Goal: Information Seeking & Learning: Learn about a topic

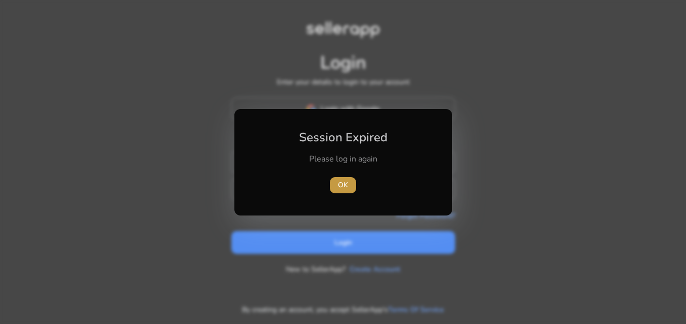
type input "**********"
click at [342, 185] on span "OK" at bounding box center [343, 185] width 10 height 11
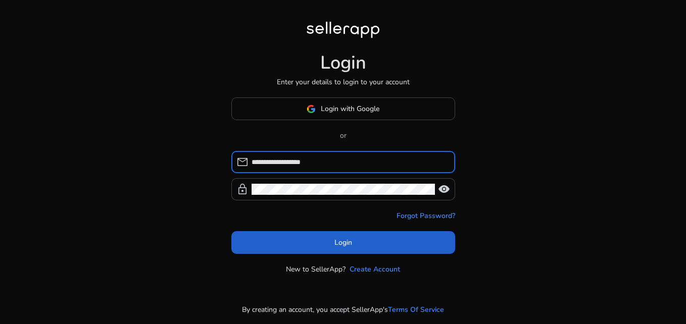
click at [328, 244] on span at bounding box center [343, 243] width 224 height 24
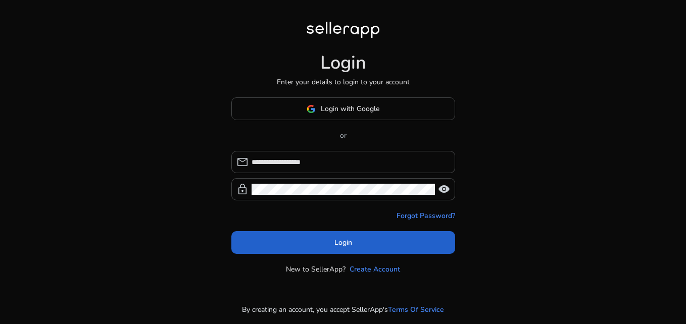
click at [330, 247] on span at bounding box center [343, 243] width 224 height 24
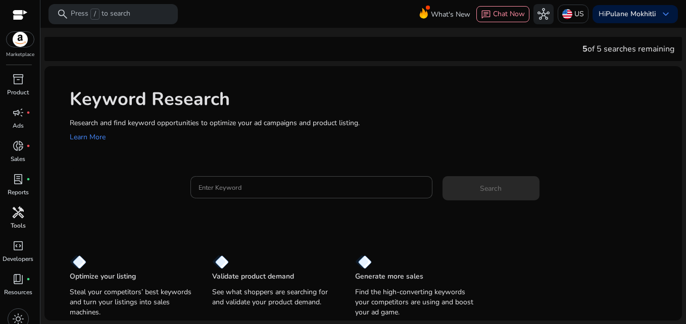
click at [18, 214] on span "handyman" at bounding box center [18, 213] width 12 height 12
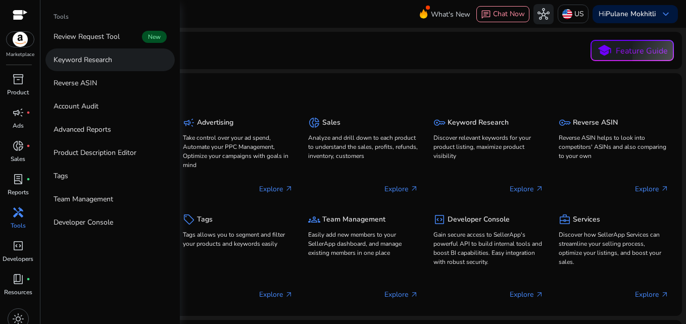
click at [103, 61] on p "Keyword Research" at bounding box center [83, 60] width 59 height 11
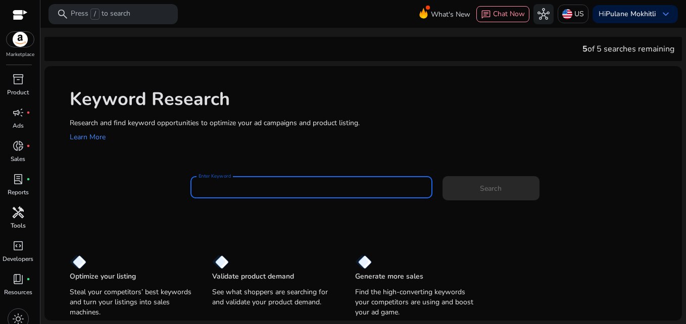
click at [217, 190] on input "Enter Keyword" at bounding box center [311, 187] width 225 height 11
paste input "**********"
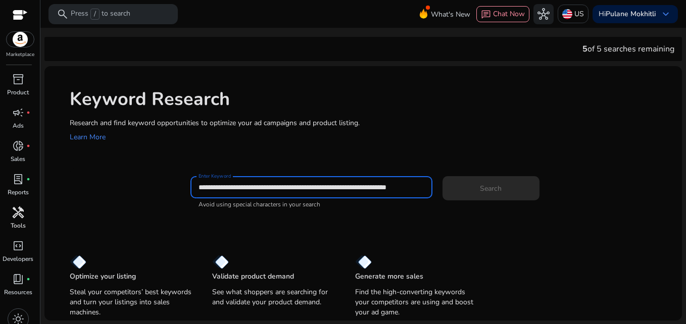
scroll to position [0, 7]
click at [251, 190] on input "**********" at bounding box center [311, 187] width 225 height 11
type input "**********"
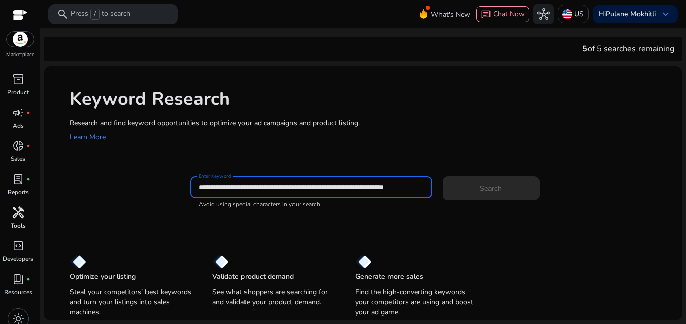
click at [488, 189] on app-sp-search-button "Search" at bounding box center [491, 186] width 97 height 9
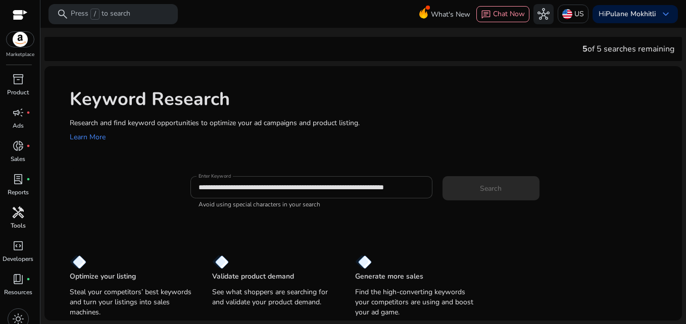
click at [228, 188] on input "**********" at bounding box center [311, 187] width 225 height 11
click at [487, 186] on app-sp-search-button "Search" at bounding box center [491, 186] width 97 height 9
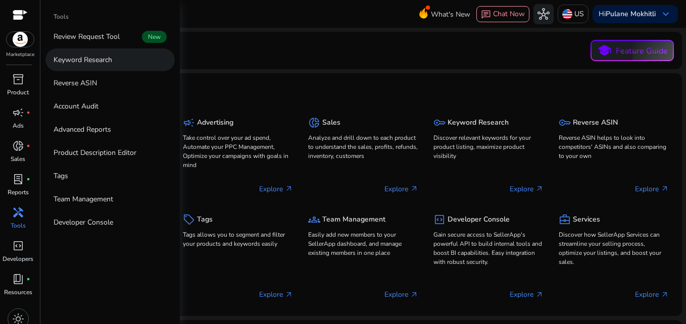
click at [122, 61] on link "Keyword Research" at bounding box center [109, 59] width 129 height 23
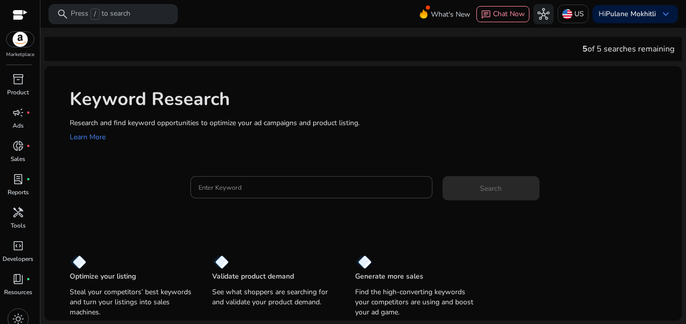
click at [227, 153] on div "Keyword Research Research and find keyword opportunities to optimize your ad ca…" at bounding box center [363, 114] width 638 height 97
click at [212, 190] on input "Enter Keyword" at bounding box center [311, 187] width 225 height 11
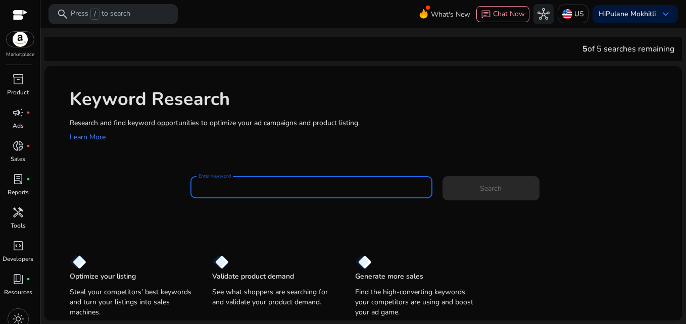
paste input "**********"
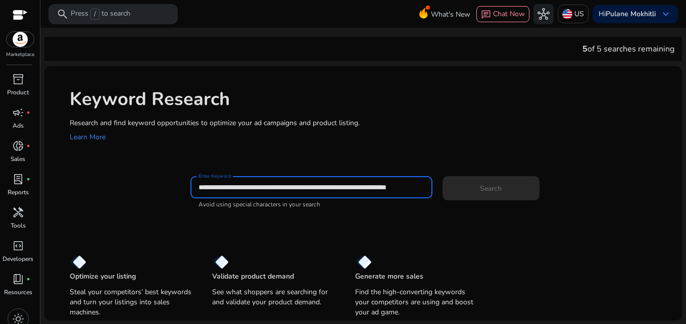
click at [252, 189] on input "**********" at bounding box center [311, 187] width 225 height 11
click at [338, 184] on input "**********" at bounding box center [311, 187] width 225 height 11
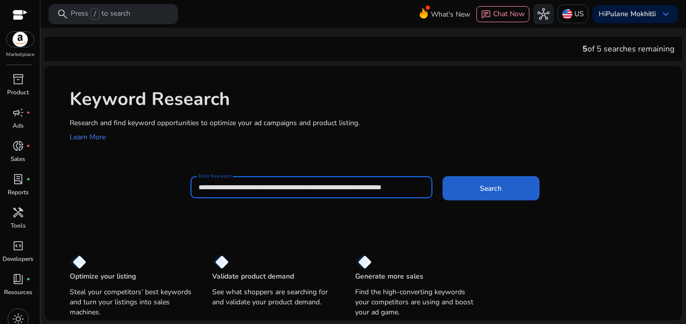
type input "**********"
click at [479, 189] on span at bounding box center [491, 188] width 97 height 24
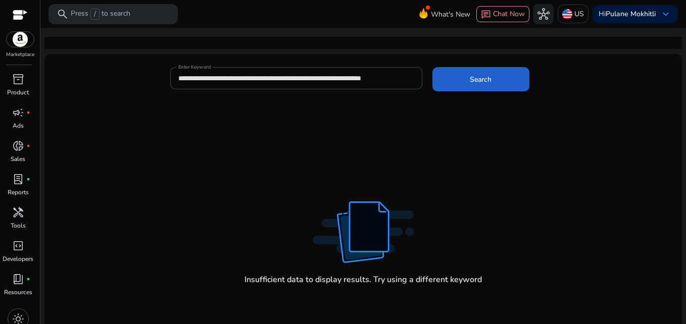
click at [460, 82] on span at bounding box center [480, 79] width 97 height 24
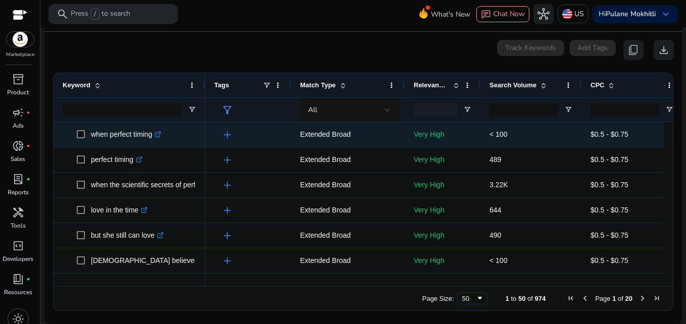
scroll to position [120, 0]
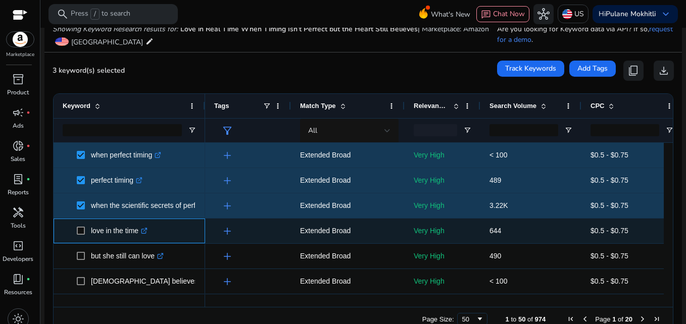
click at [76, 231] on span "love in the time .st0{fill:#2c8af8}" at bounding box center [129, 231] width 133 height 21
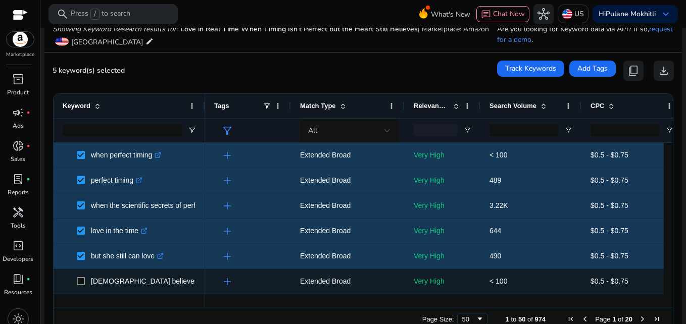
click at [78, 277] on span at bounding box center [84, 281] width 14 height 21
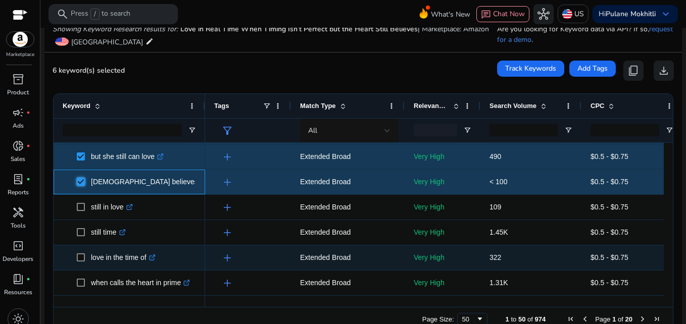
scroll to position [101, 0]
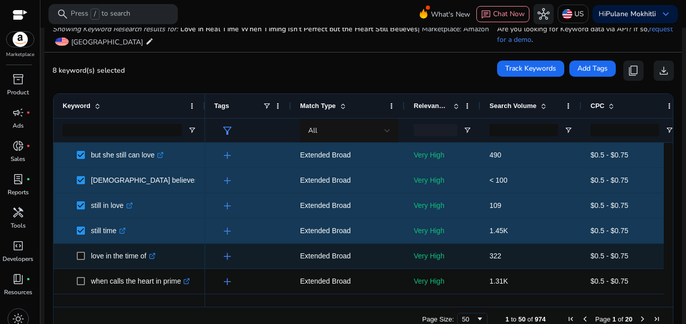
click at [81, 254] on span at bounding box center [84, 256] width 14 height 21
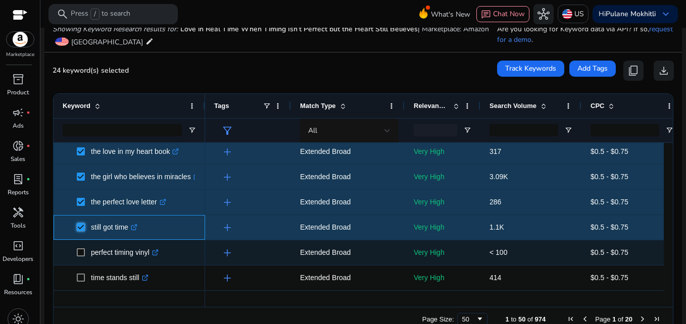
scroll to position [606, 0]
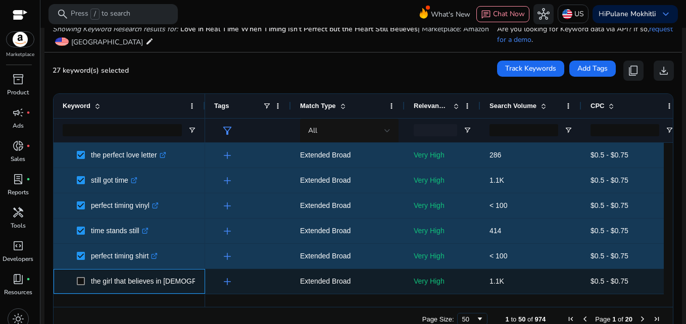
click at [83, 276] on span at bounding box center [84, 281] width 14 height 21
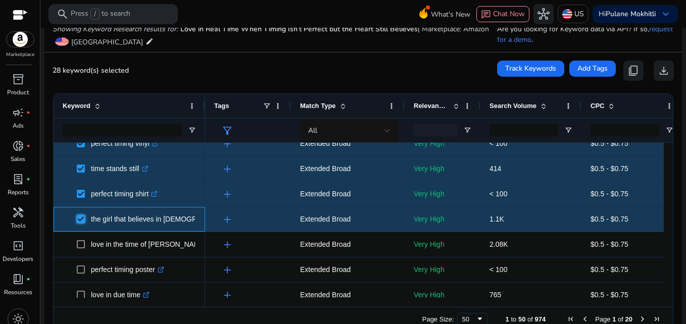
scroll to position [0, 0]
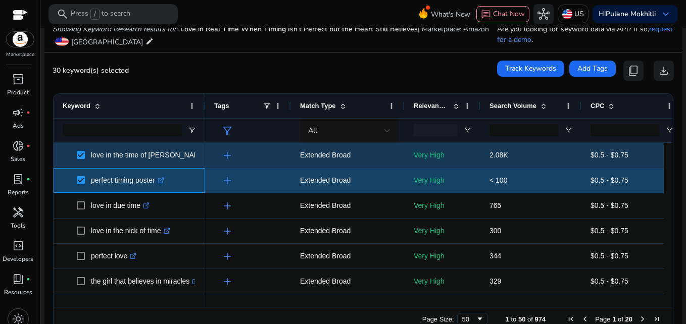
click at [82, 192] on div "perfect timing poster .st0{fill:#2c8af8}" at bounding box center [129, 181] width 133 height 24
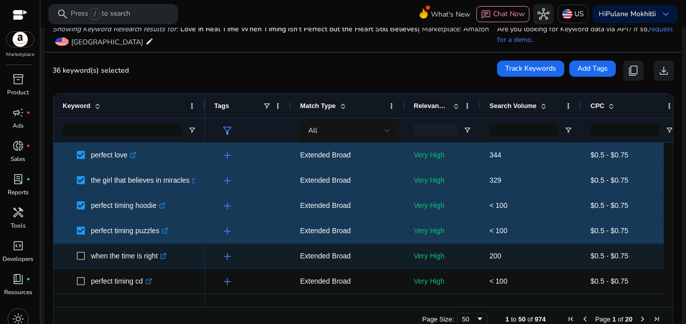
click at [79, 249] on span at bounding box center [84, 256] width 14 height 21
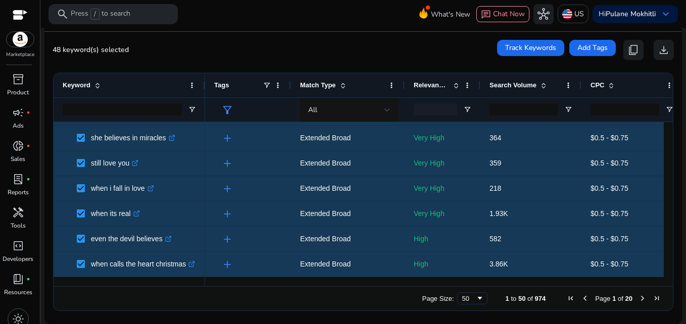
click at [639, 297] on span "Next Page" at bounding box center [643, 299] width 8 height 8
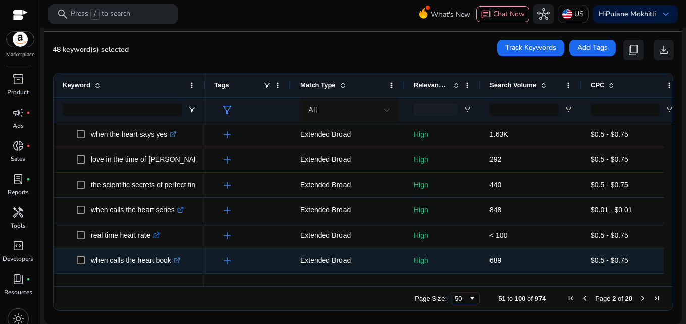
click at [71, 260] on span "when calls the heart book .st0{fill:#2c8af8}" at bounding box center [129, 261] width 133 height 21
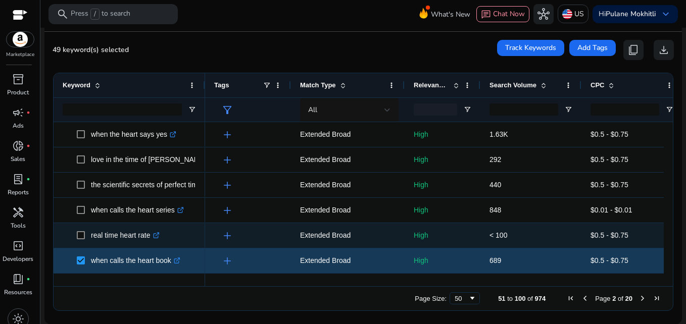
click at [80, 241] on span at bounding box center [84, 235] width 14 height 21
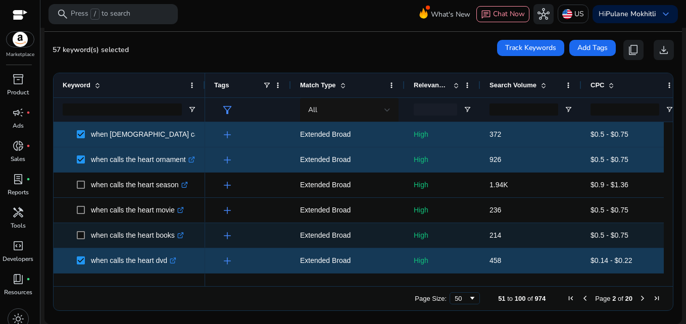
click at [79, 240] on span at bounding box center [84, 235] width 14 height 21
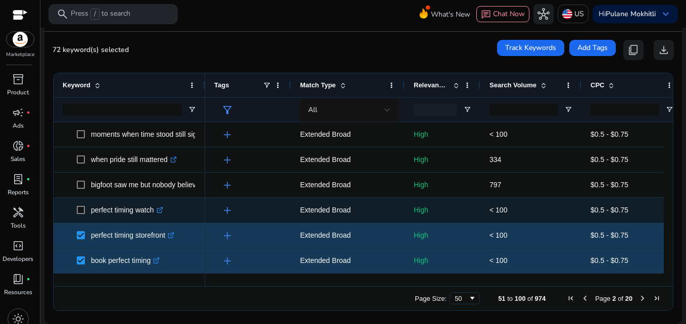
click at [76, 213] on span "perfect timing watch .st0{fill:#2c8af8}" at bounding box center [129, 210] width 133 height 21
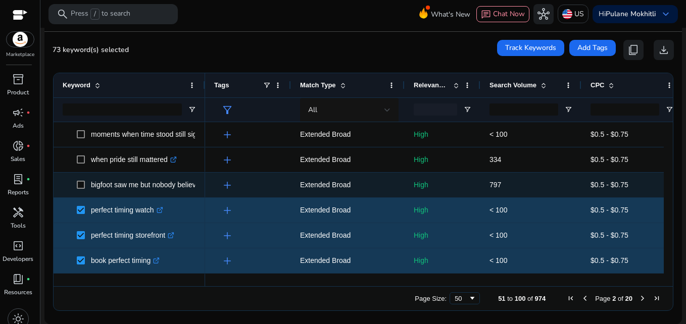
click at [85, 186] on span at bounding box center [84, 185] width 14 height 21
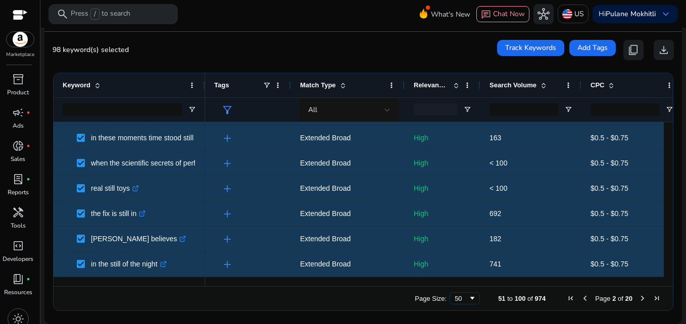
click at [639, 300] on span "Next Page" at bounding box center [643, 299] width 8 height 8
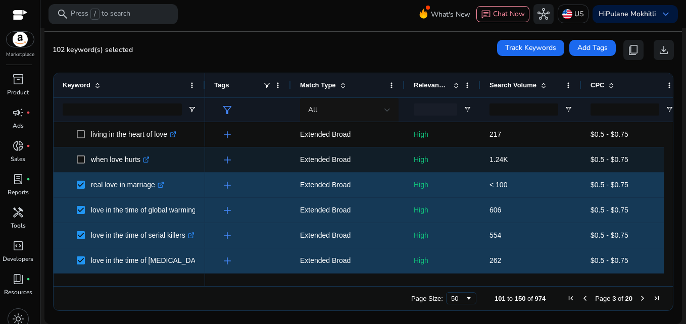
click at [76, 157] on span "when love hurts .st0{fill:#2c8af8}" at bounding box center [129, 160] width 133 height 21
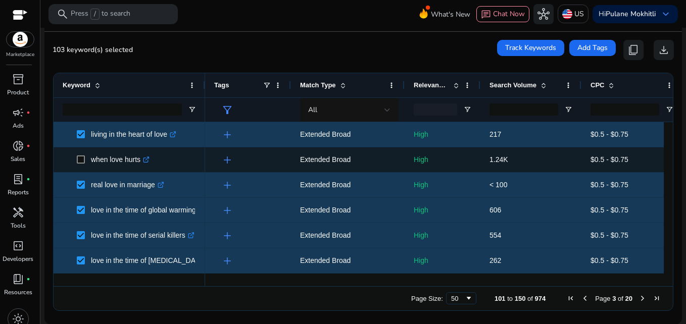
click at [78, 155] on span at bounding box center [84, 160] width 14 height 21
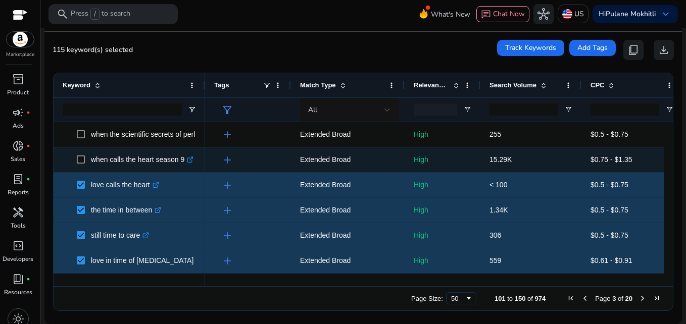
click at [80, 164] on span at bounding box center [84, 160] width 14 height 21
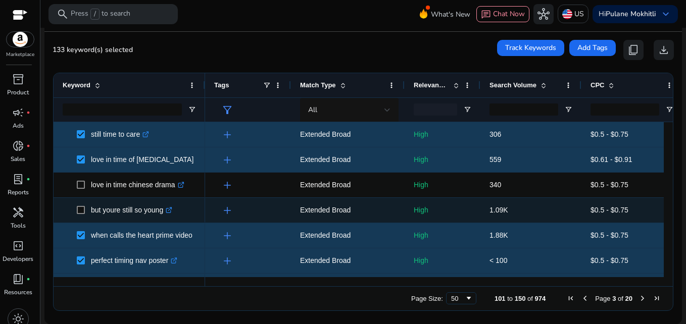
click at [85, 213] on span at bounding box center [84, 210] width 14 height 21
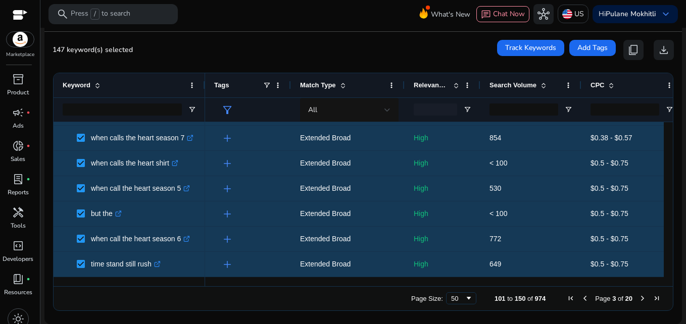
click at [639, 298] on span "Next Page" at bounding box center [643, 299] width 8 height 8
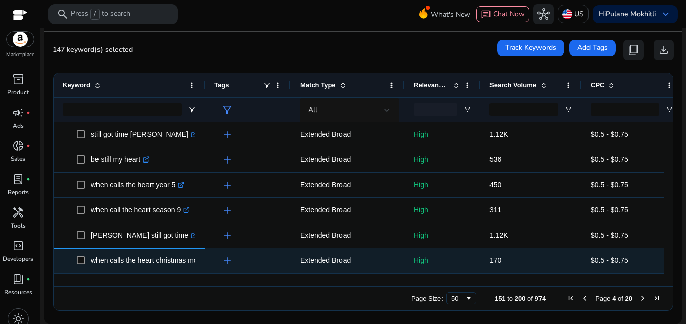
click at [76, 259] on span "when calls the heart christmas movies .st0{fill:#2c8af8}" at bounding box center [129, 261] width 133 height 21
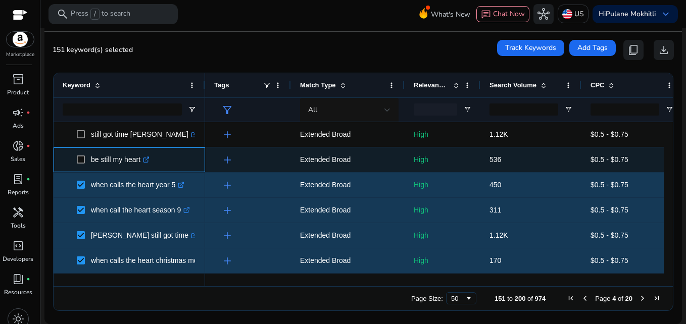
click at [79, 164] on span at bounding box center [84, 160] width 14 height 21
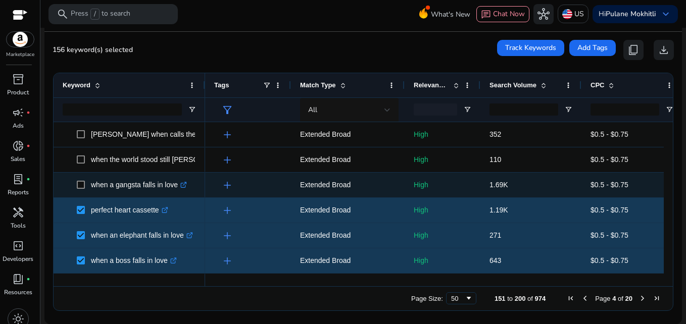
click at [85, 183] on span at bounding box center [84, 185] width 14 height 21
click at [85, 182] on span at bounding box center [84, 185] width 14 height 21
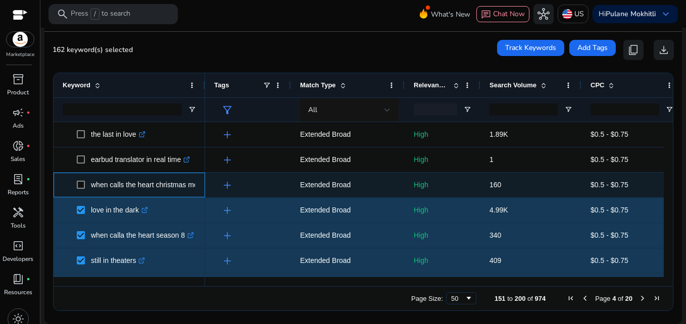
click at [79, 180] on span at bounding box center [84, 185] width 14 height 21
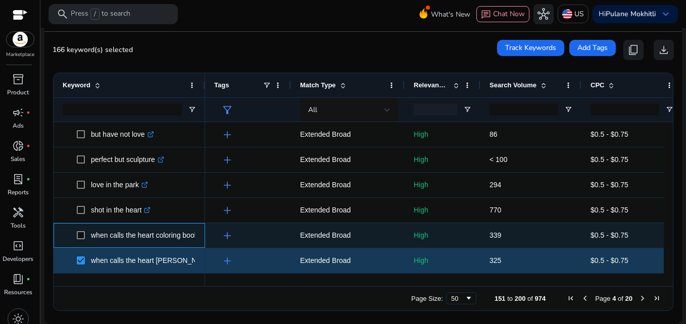
click at [83, 242] on span at bounding box center [84, 235] width 14 height 21
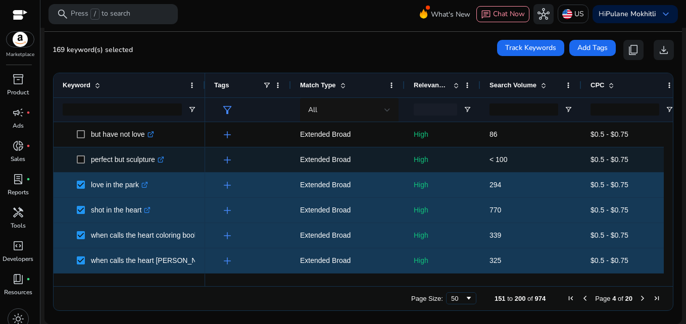
click at [76, 164] on span "perfect but sculpture .st0{fill:#2c8af8}" at bounding box center [129, 160] width 133 height 21
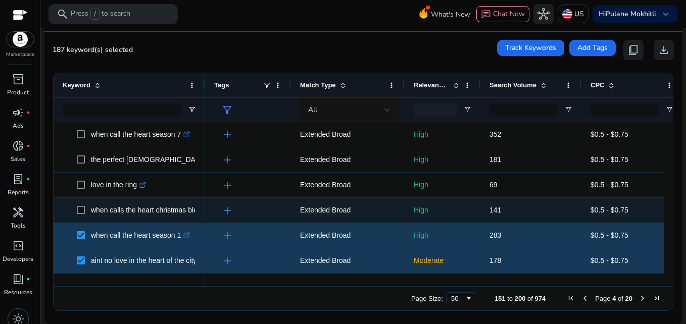
click at [79, 215] on span at bounding box center [84, 210] width 14 height 21
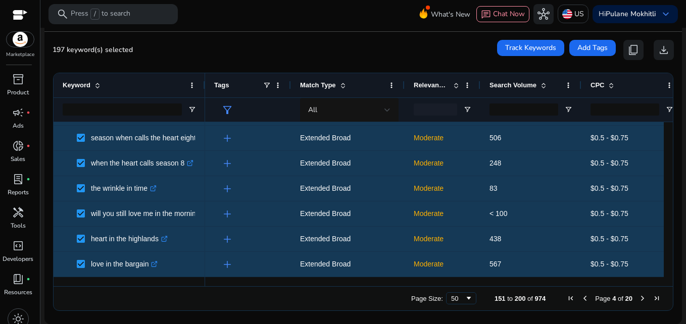
click at [639, 300] on span "Next Page" at bounding box center [643, 299] width 8 height 8
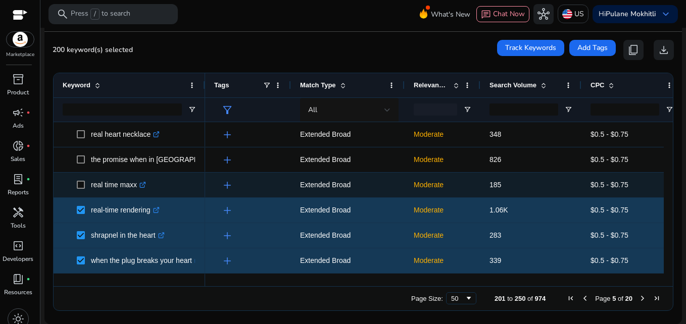
click at [78, 180] on span at bounding box center [84, 185] width 14 height 21
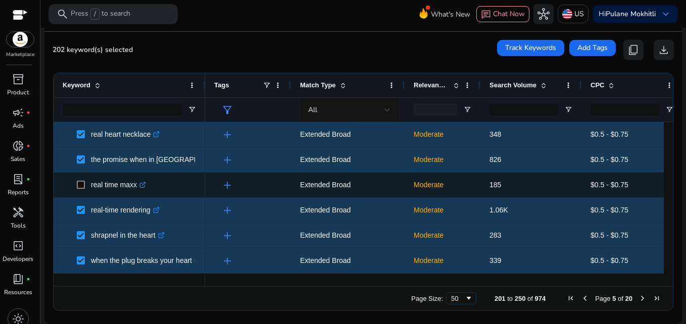
click at [85, 184] on span at bounding box center [84, 185] width 14 height 21
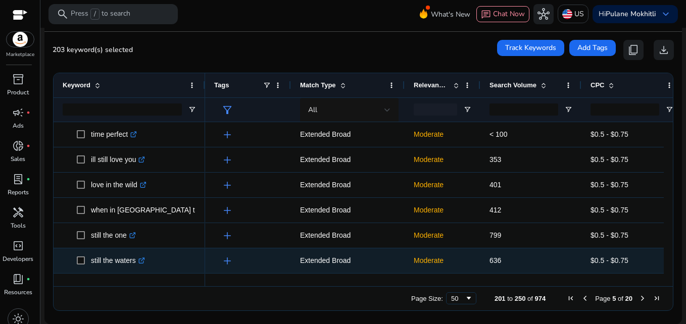
click at [83, 266] on span at bounding box center [84, 261] width 14 height 21
click at [82, 255] on span at bounding box center [84, 261] width 14 height 21
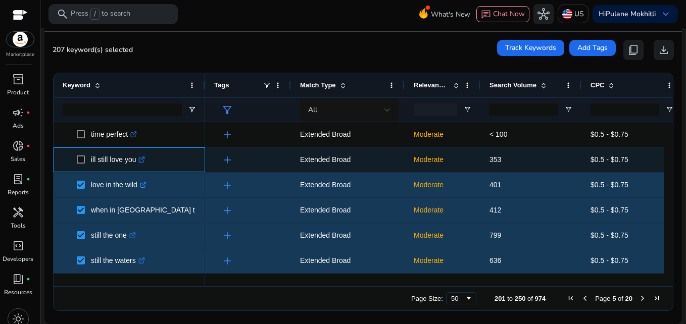
click at [79, 155] on span at bounding box center [84, 160] width 14 height 21
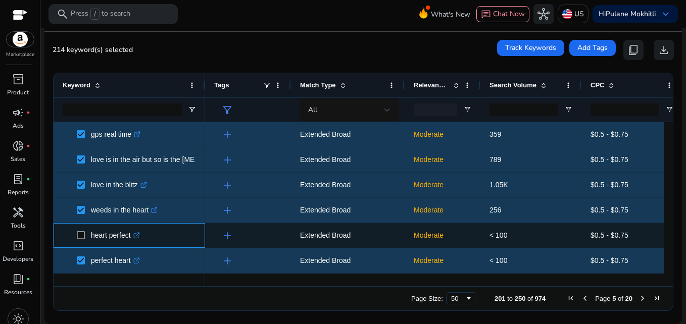
click at [86, 238] on span at bounding box center [84, 235] width 14 height 21
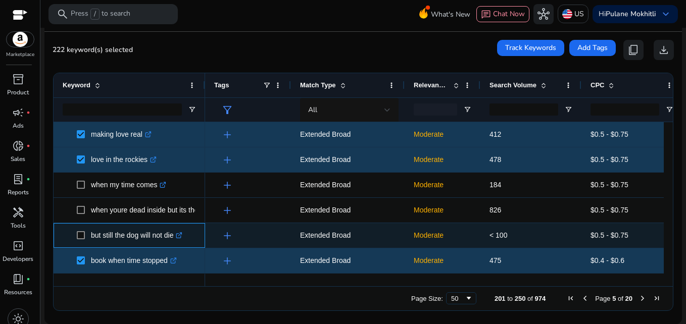
click at [76, 236] on span "but still the dog will not die .st0{fill:#2c8af8}" at bounding box center [129, 235] width 133 height 21
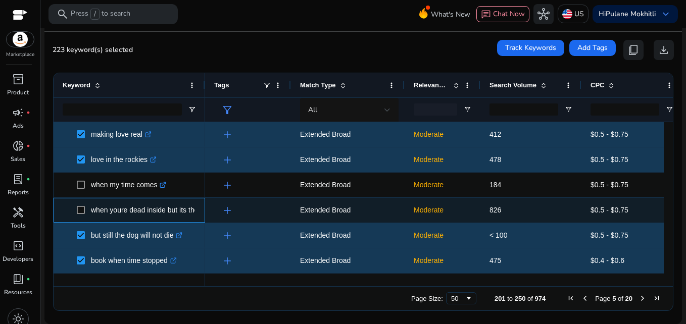
click at [78, 205] on span at bounding box center [84, 210] width 14 height 21
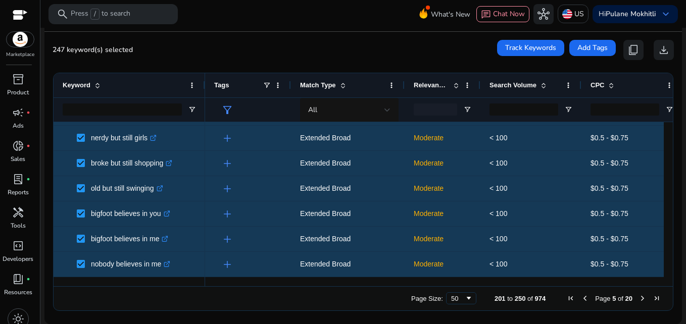
click at [639, 295] on span "Next Page" at bounding box center [643, 299] width 8 height 8
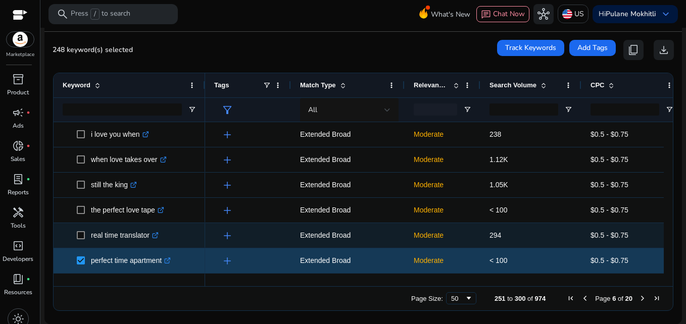
click at [83, 231] on span at bounding box center [84, 235] width 14 height 21
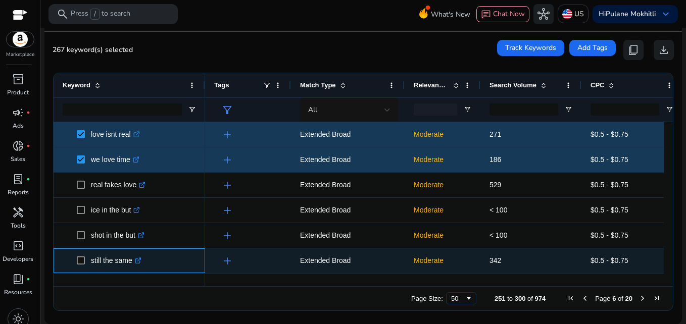
click at [85, 262] on span at bounding box center [84, 261] width 14 height 21
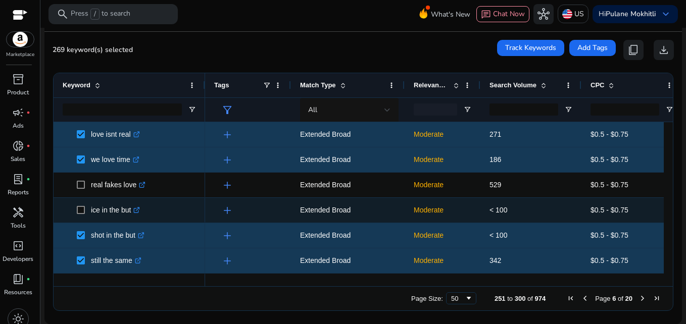
click at [80, 215] on span at bounding box center [84, 210] width 14 height 21
click at [76, 209] on span "ice in the but .st0{fill:#2c8af8}" at bounding box center [129, 210] width 133 height 21
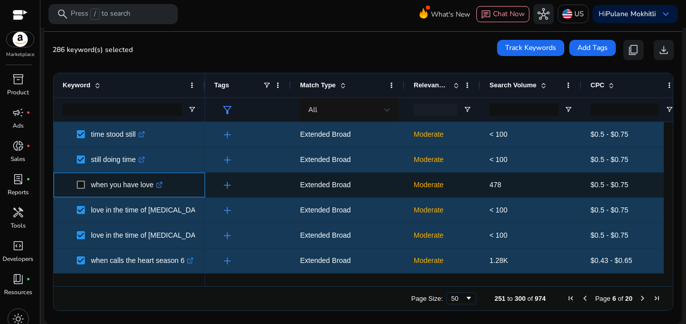
click at [76, 182] on span "when you have love .st0{fill:#2c8af8}" at bounding box center [129, 185] width 133 height 21
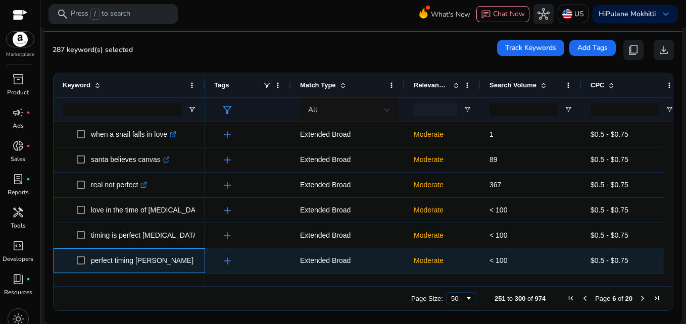
click at [76, 261] on span "perfect timing catherine anderson .st0{fill:#2c8af8}" at bounding box center [129, 261] width 133 height 21
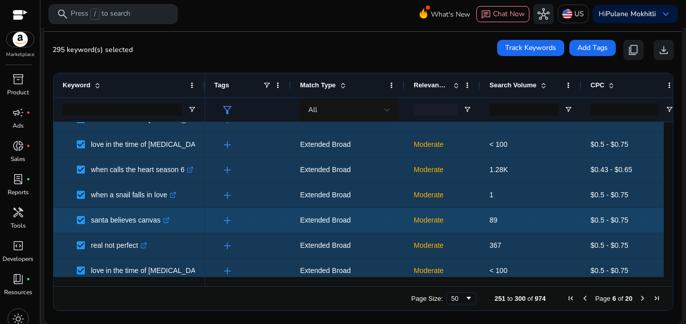
scroll to position [956, 0]
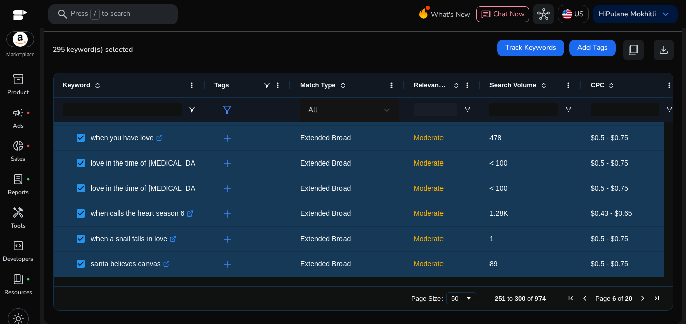
click at [639, 300] on span "Next Page" at bounding box center [643, 299] width 8 height 8
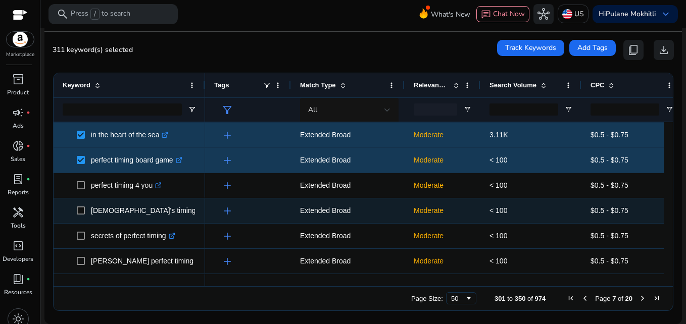
scroll to position [0, 0]
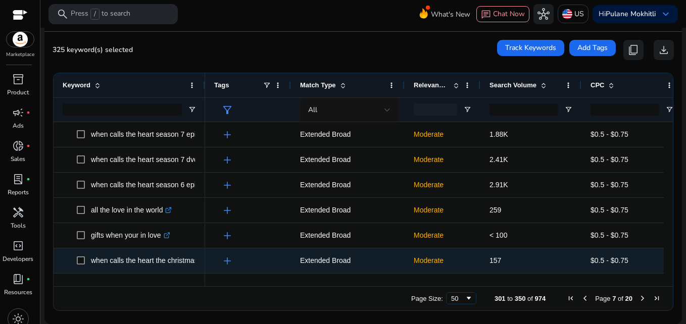
click at [76, 260] on span "when calls the heart the christmas wishing tree .st0{fill:#2c8af8}" at bounding box center [129, 261] width 133 height 21
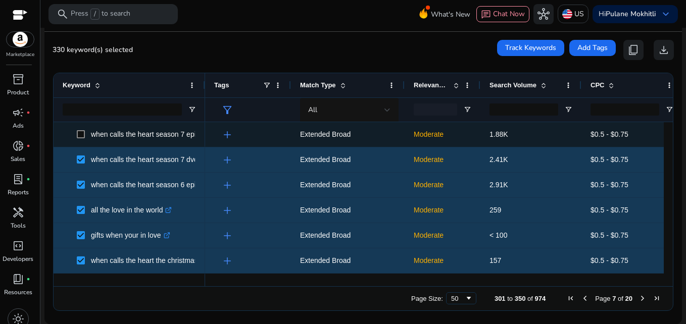
click at [88, 135] on span at bounding box center [84, 134] width 14 height 21
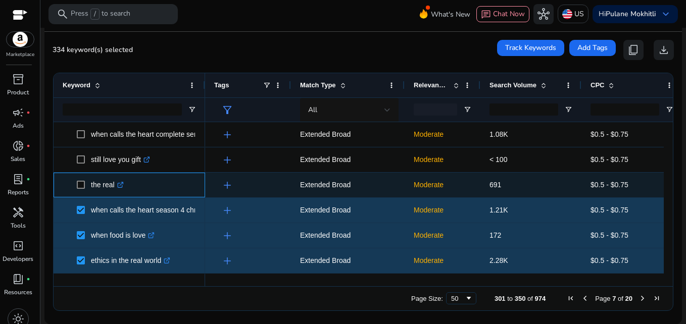
click at [81, 180] on span at bounding box center [84, 185] width 14 height 21
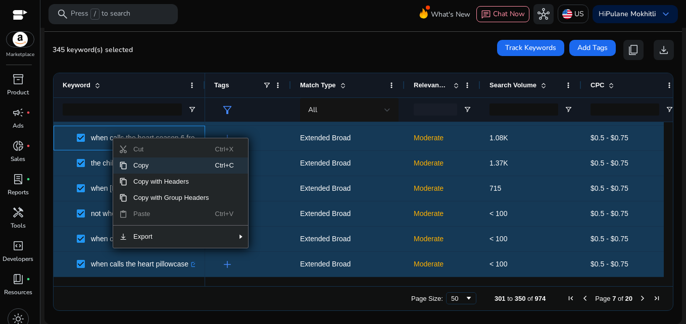
click at [136, 166] on span "Copy" at bounding box center [171, 166] width 88 height 16
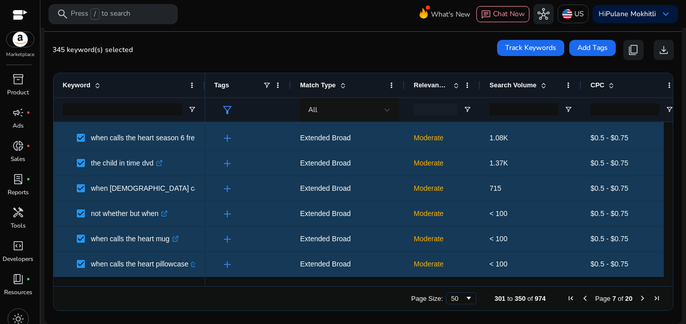
click at [639, 298] on span "Next Page" at bounding box center [643, 299] width 8 height 8
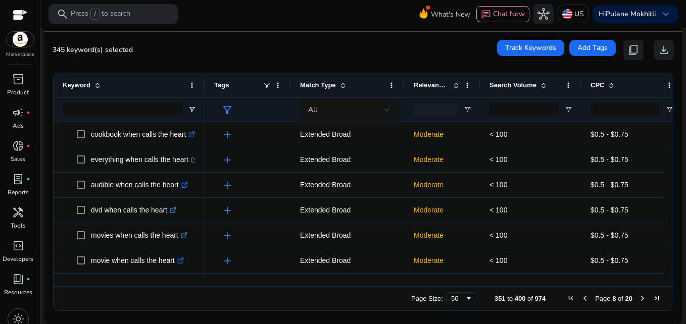
click at [639, 298] on span "Next Page" at bounding box center [643, 299] width 8 height 8
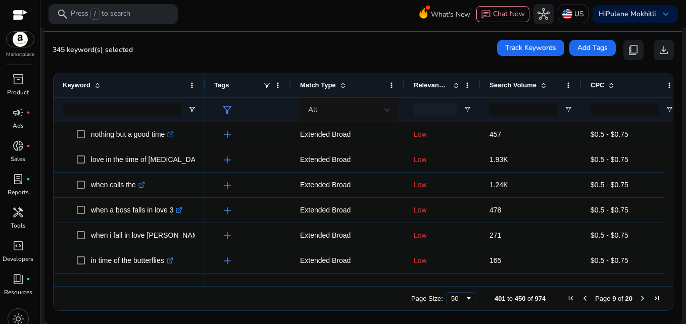
click at [639, 298] on span "Next Page" at bounding box center [643, 299] width 8 height 8
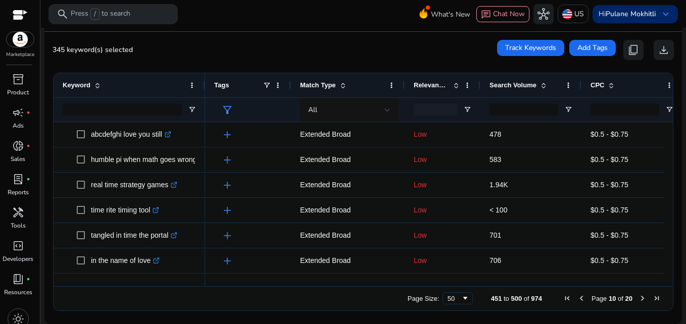
click at [635, 16] on b "Pulane Mokhitli" at bounding box center [631, 14] width 50 height 10
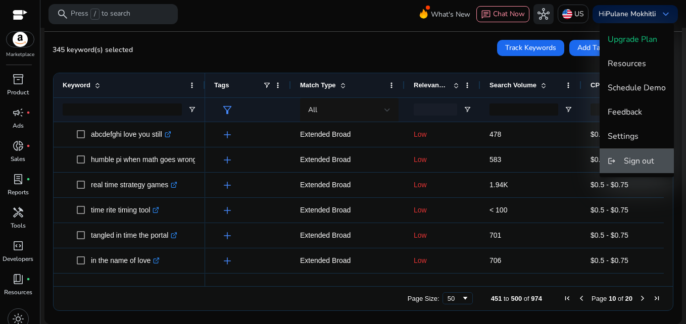
click at [637, 164] on span "Sign out" at bounding box center [639, 161] width 30 height 11
